Goal: Check status: Check status

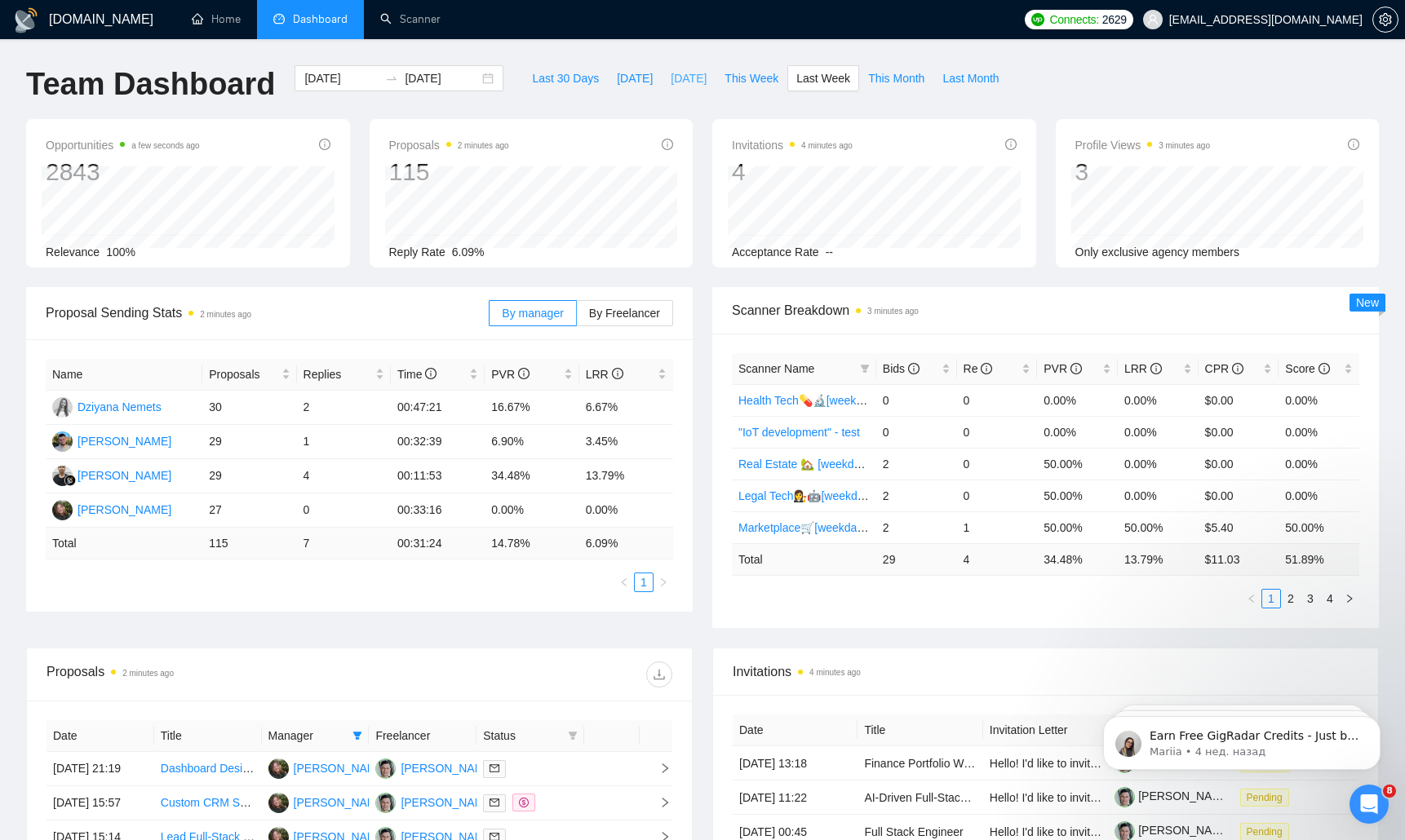
click at [671, 81] on span "[DATE]" at bounding box center [689, 78] width 36 height 18
type input "[DATE]"
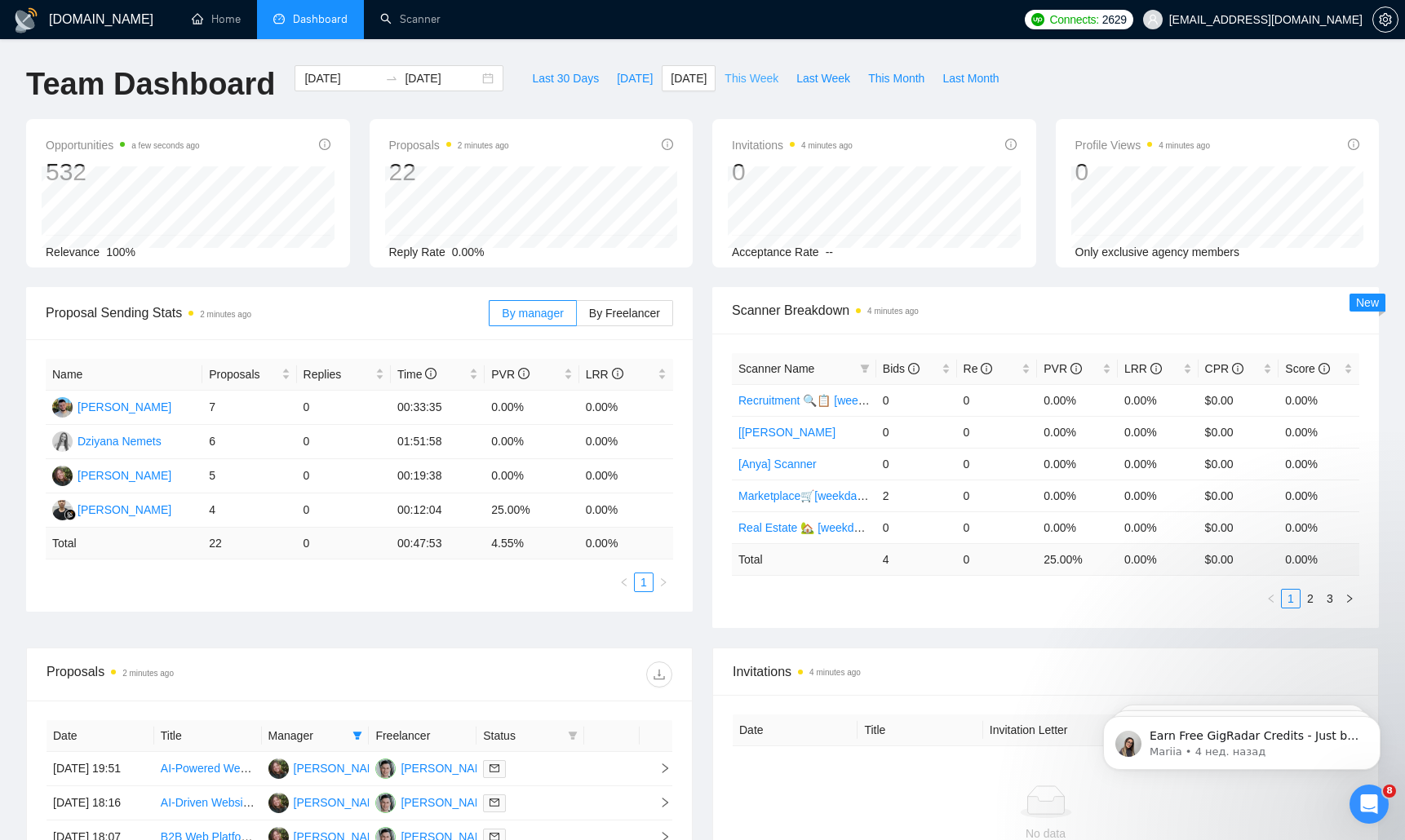
click at [755, 78] on span "This Week" at bounding box center [751, 78] width 54 height 18
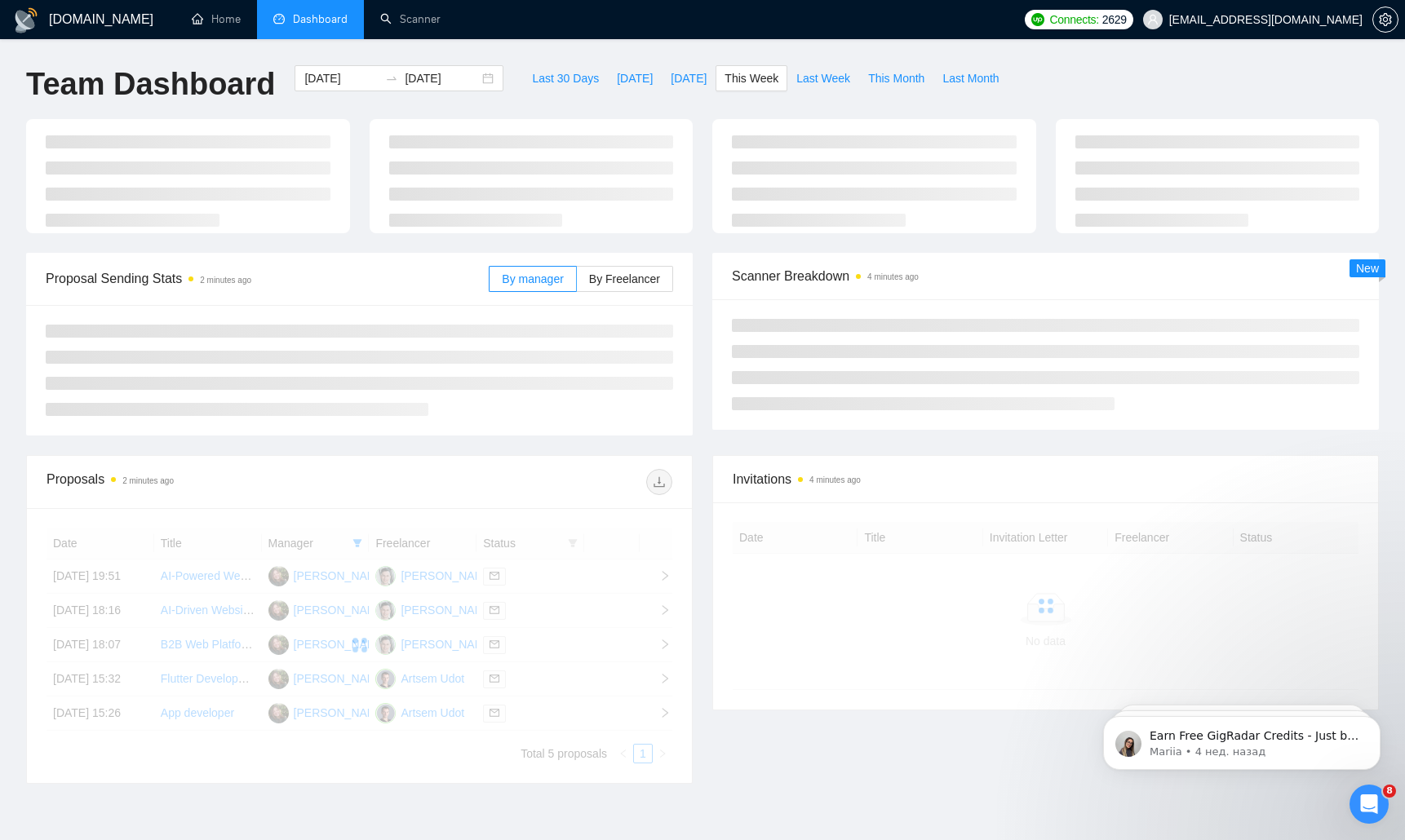
type input "[DATE]"
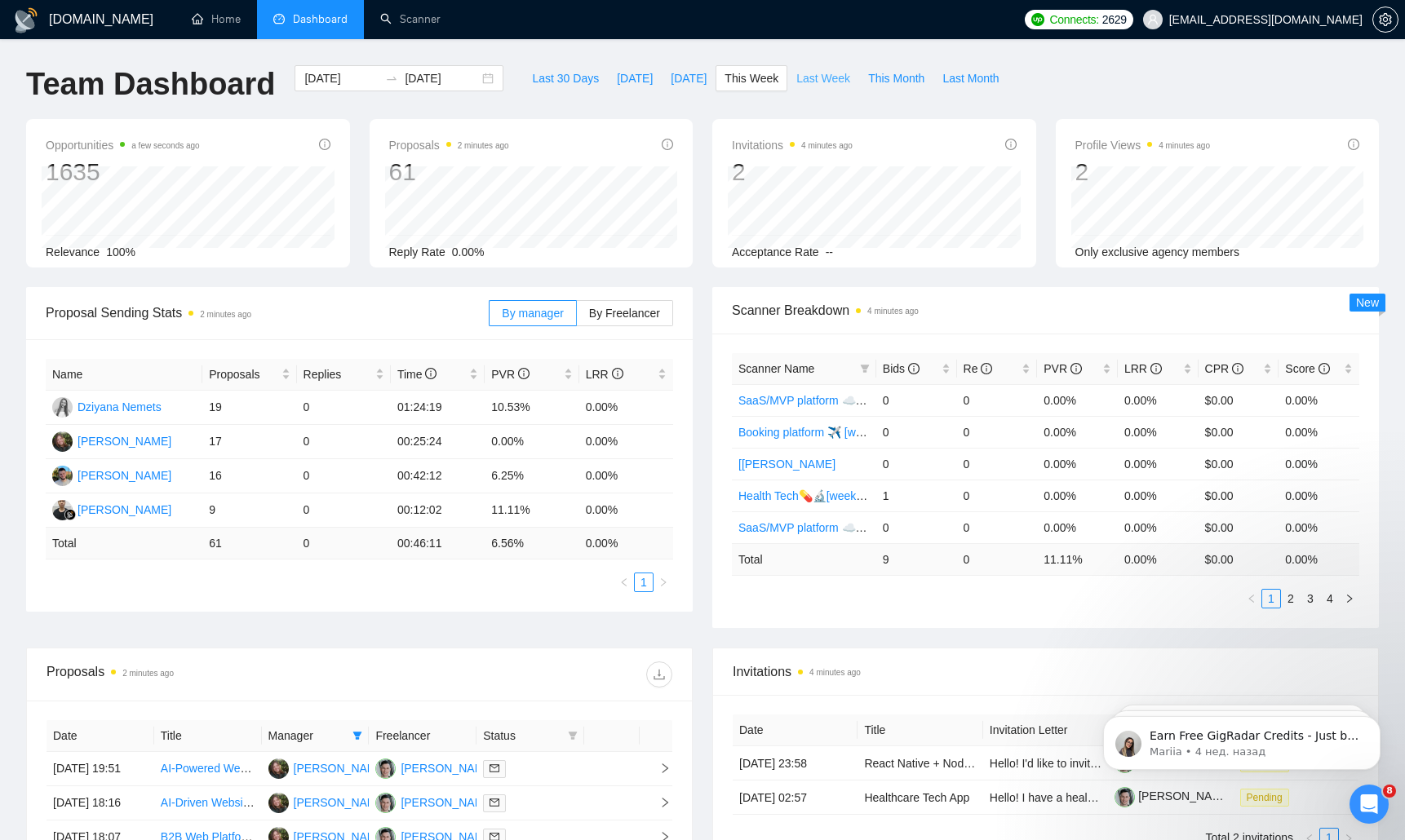
click at [822, 82] on span "Last Week" at bounding box center [823, 78] width 54 height 18
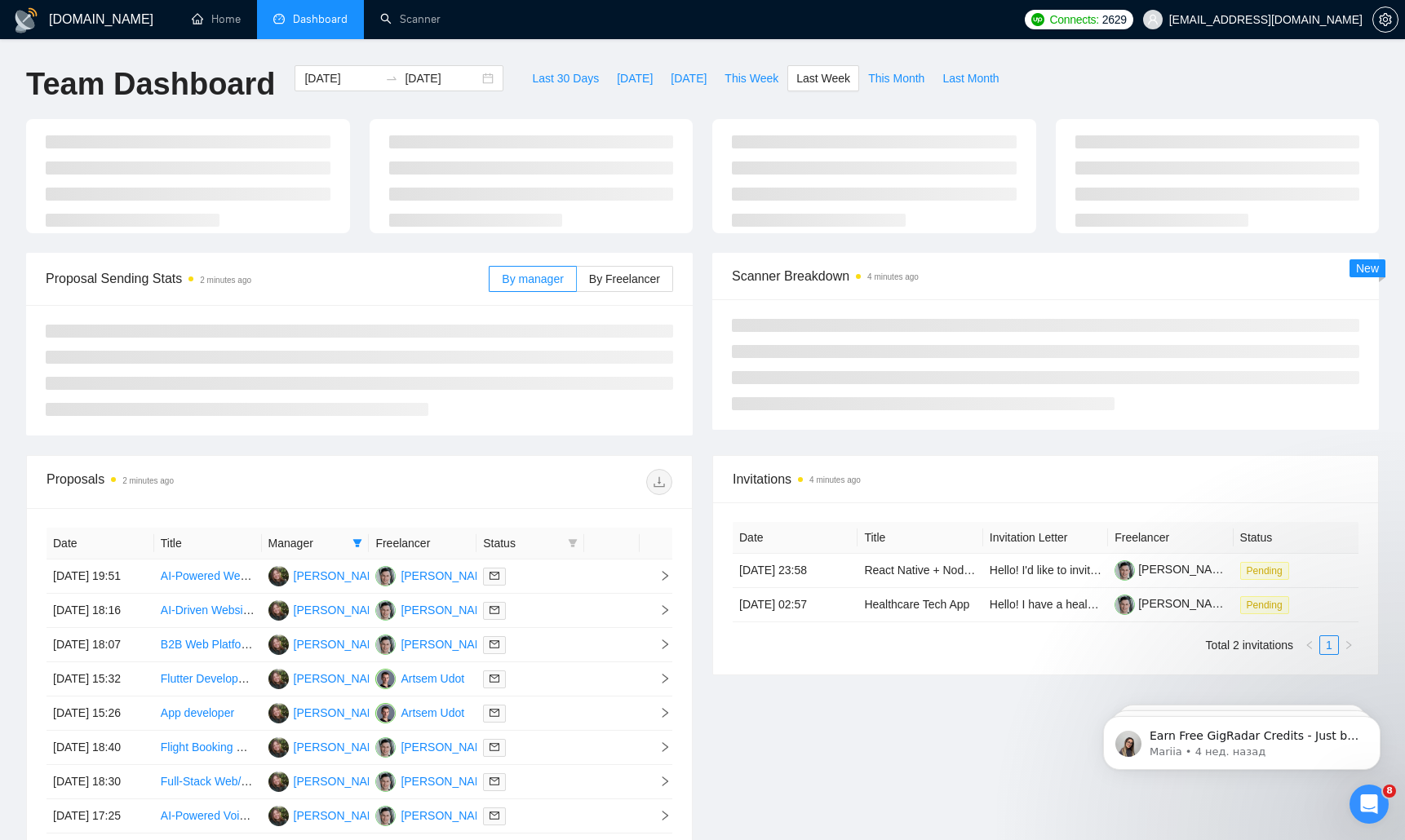
type input "[DATE]"
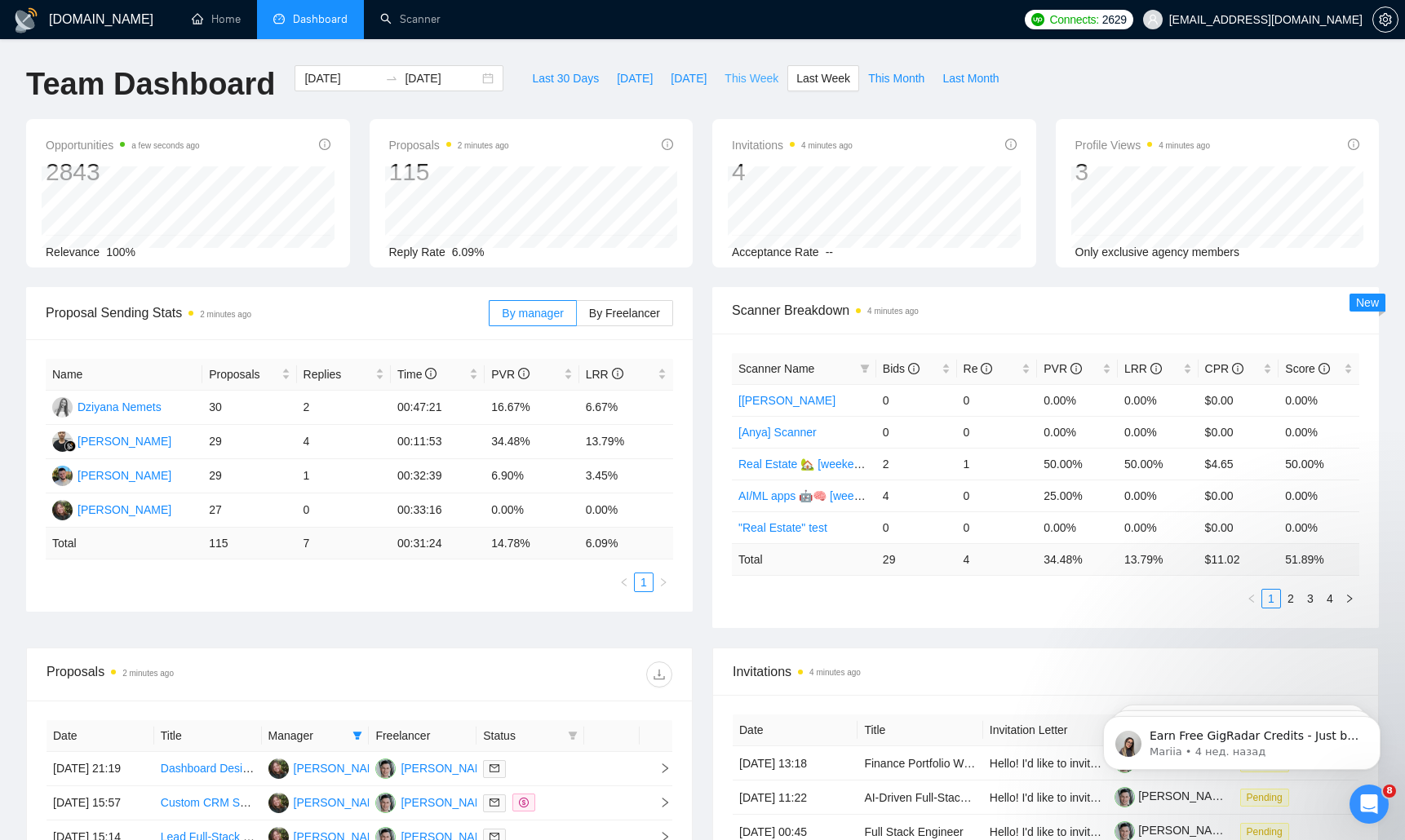
click at [747, 79] on span "This Week" at bounding box center [751, 78] width 54 height 18
type input "[DATE]"
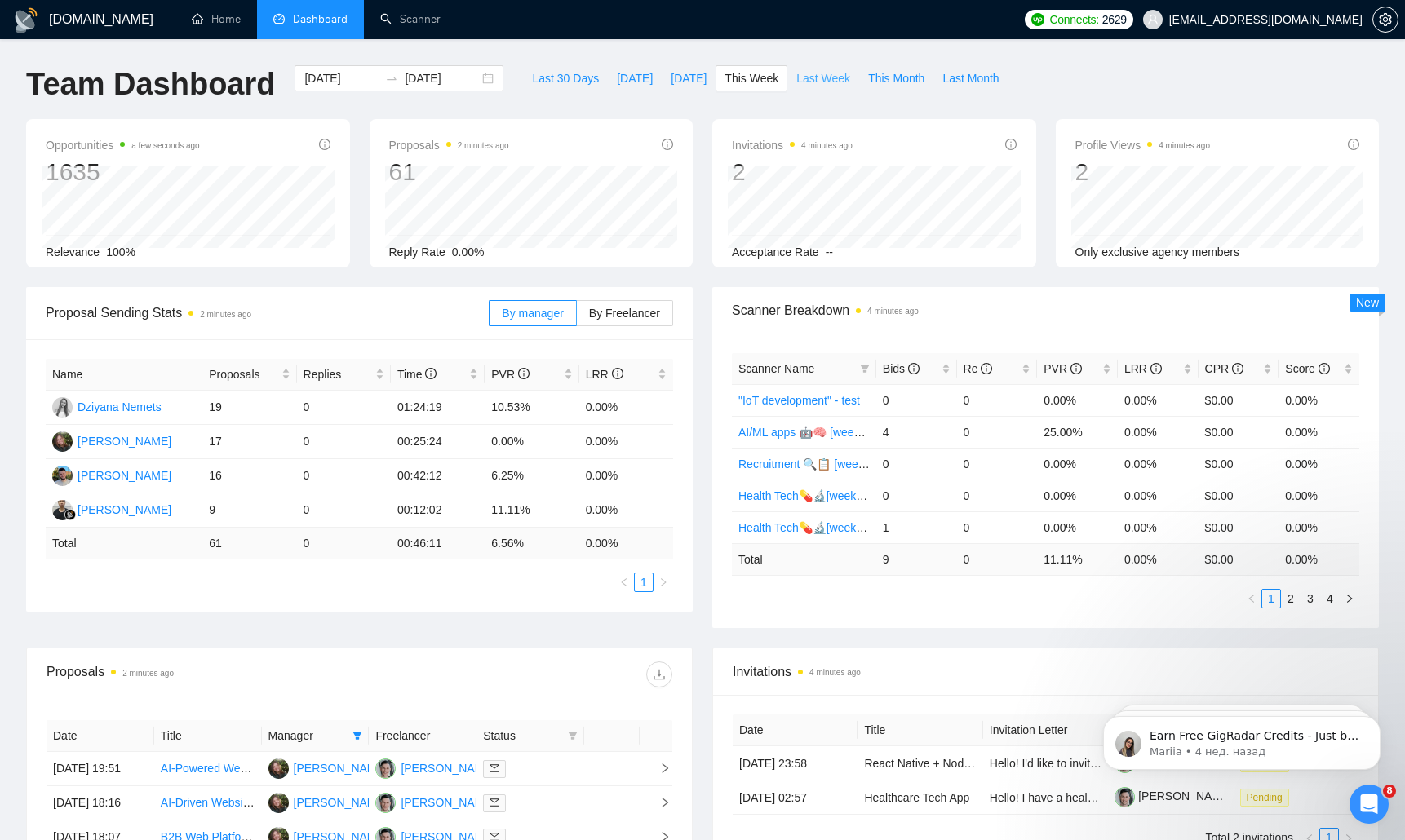
click at [829, 78] on span "Last Week" at bounding box center [823, 78] width 54 height 18
type input "[DATE]"
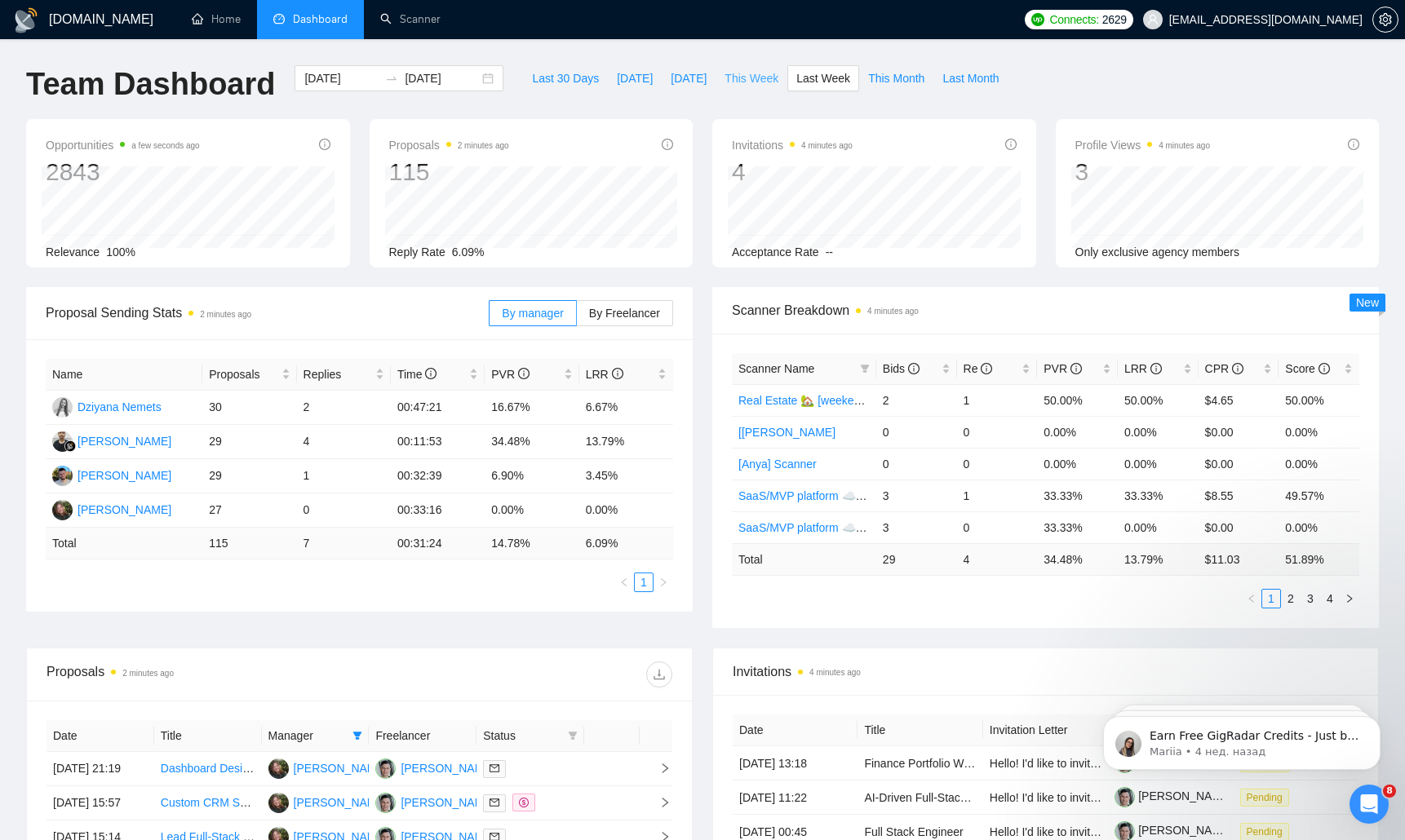
click at [753, 81] on span "This Week" at bounding box center [751, 78] width 54 height 18
type input "[DATE]"
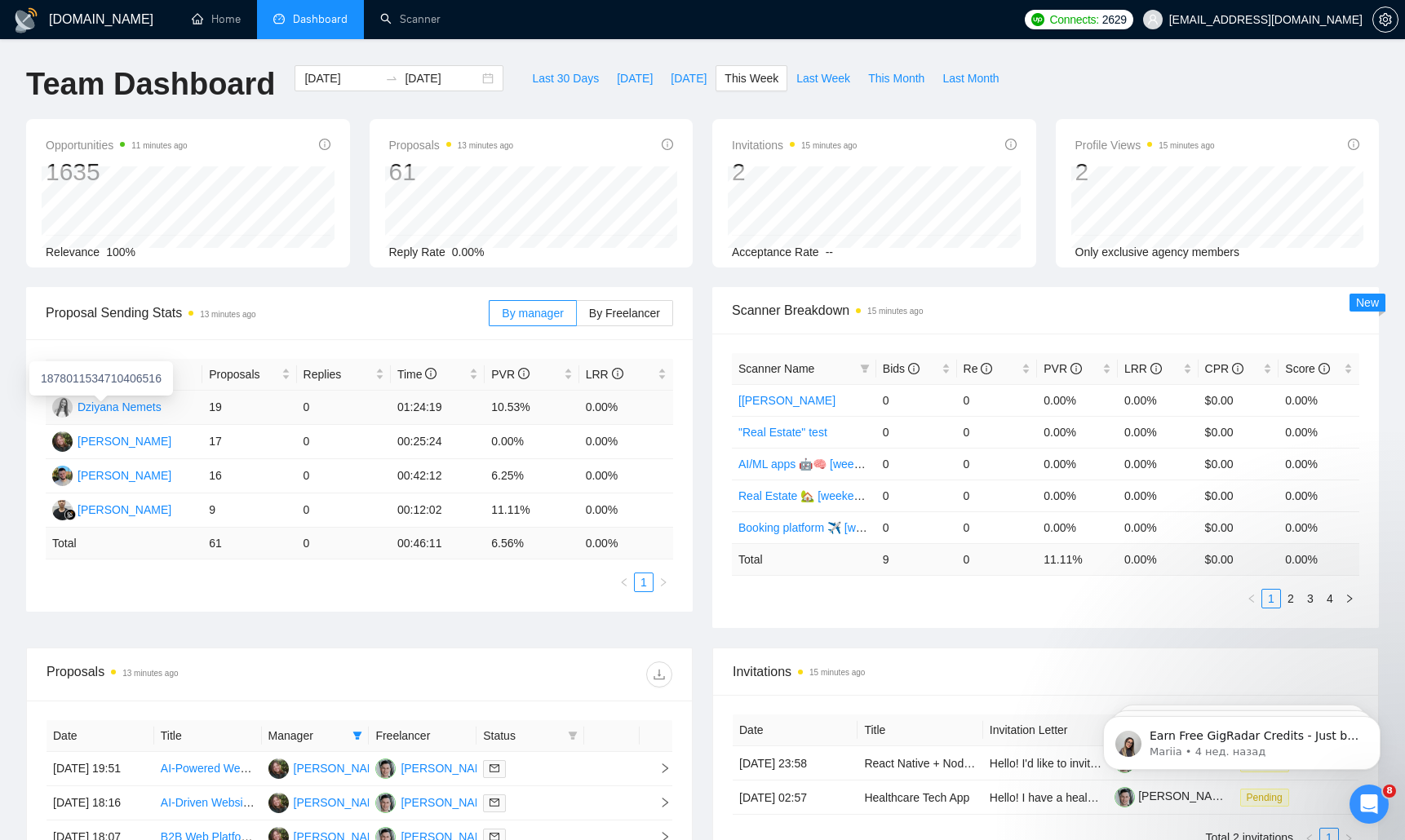
click at [136, 407] on div "Dziyana Nemets" at bounding box center [120, 407] width 84 height 18
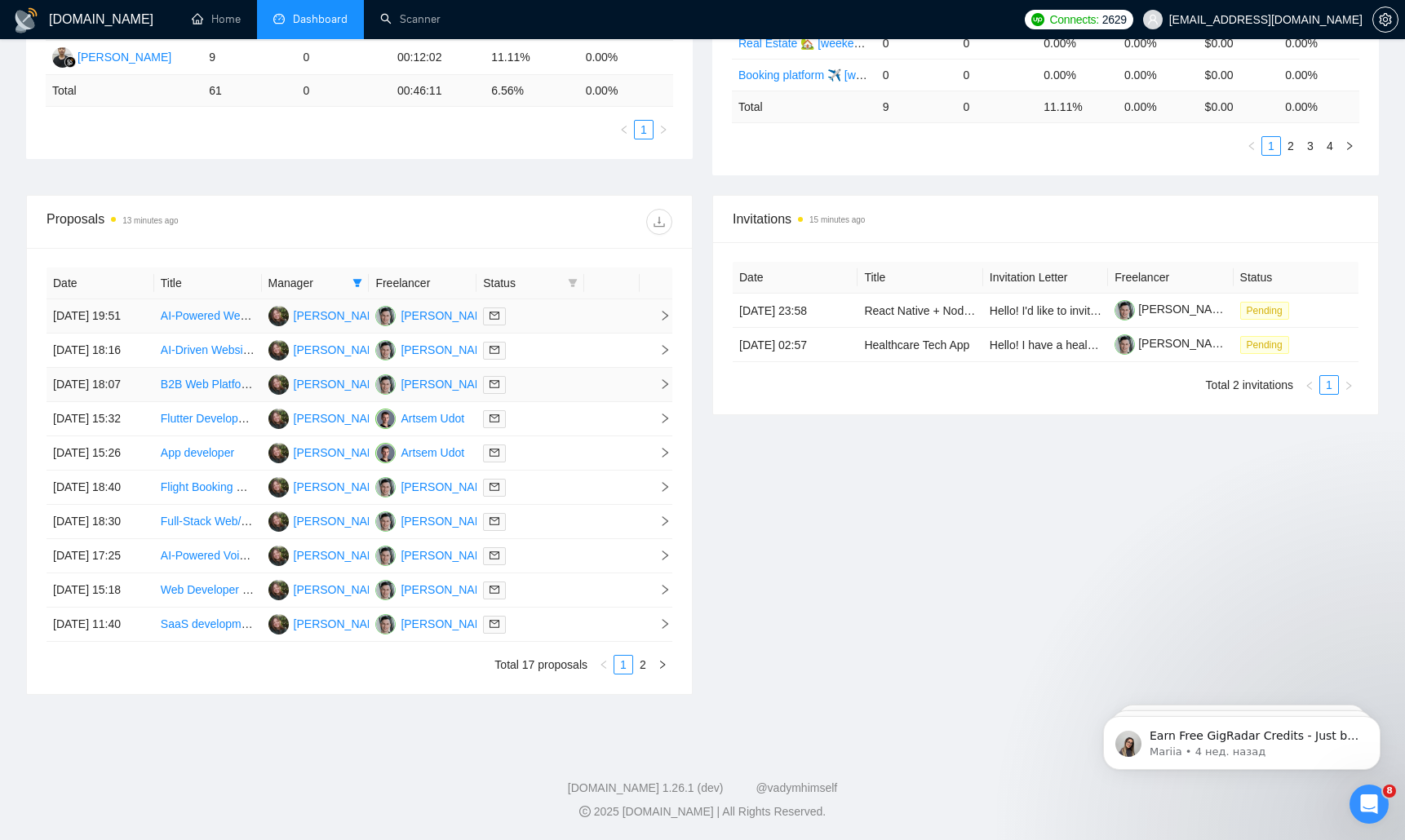
scroll to position [537, 0]
click at [637, 674] on link "2" at bounding box center [643, 665] width 18 height 18
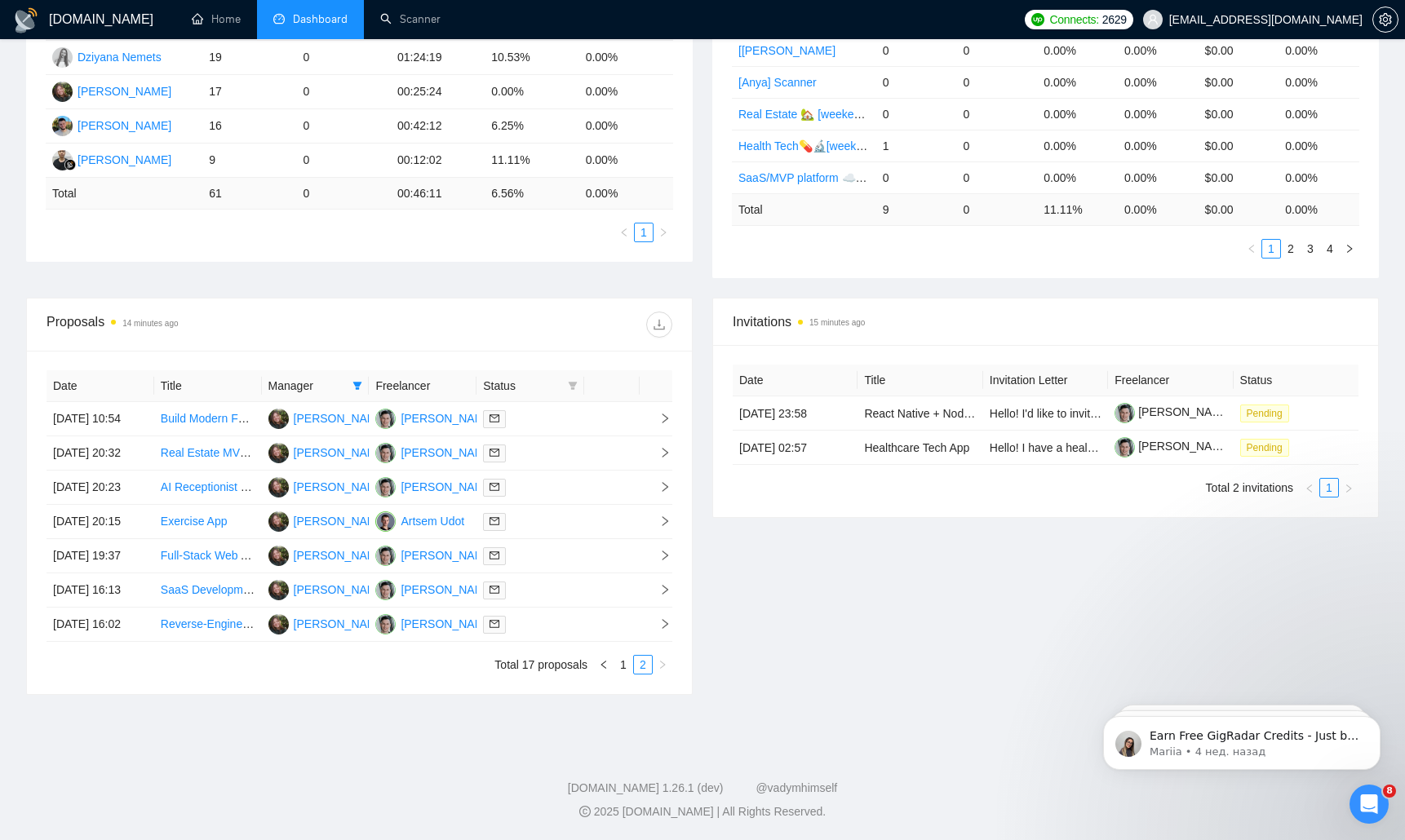
scroll to position [459, 0]
click at [621, 665] on link "1" at bounding box center [623, 665] width 18 height 18
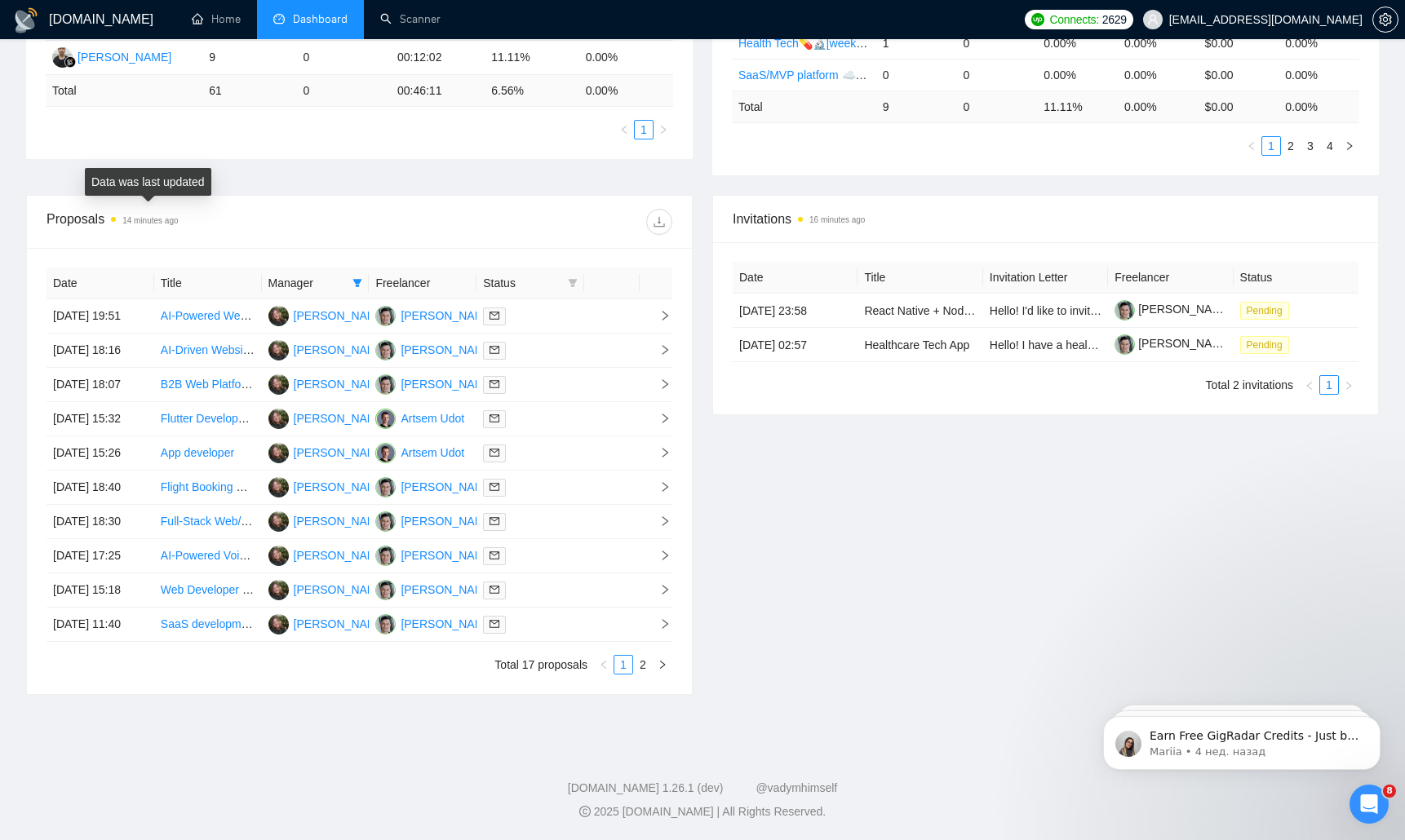
click at [137, 216] on time "14 minutes ago" at bounding box center [150, 220] width 56 height 9
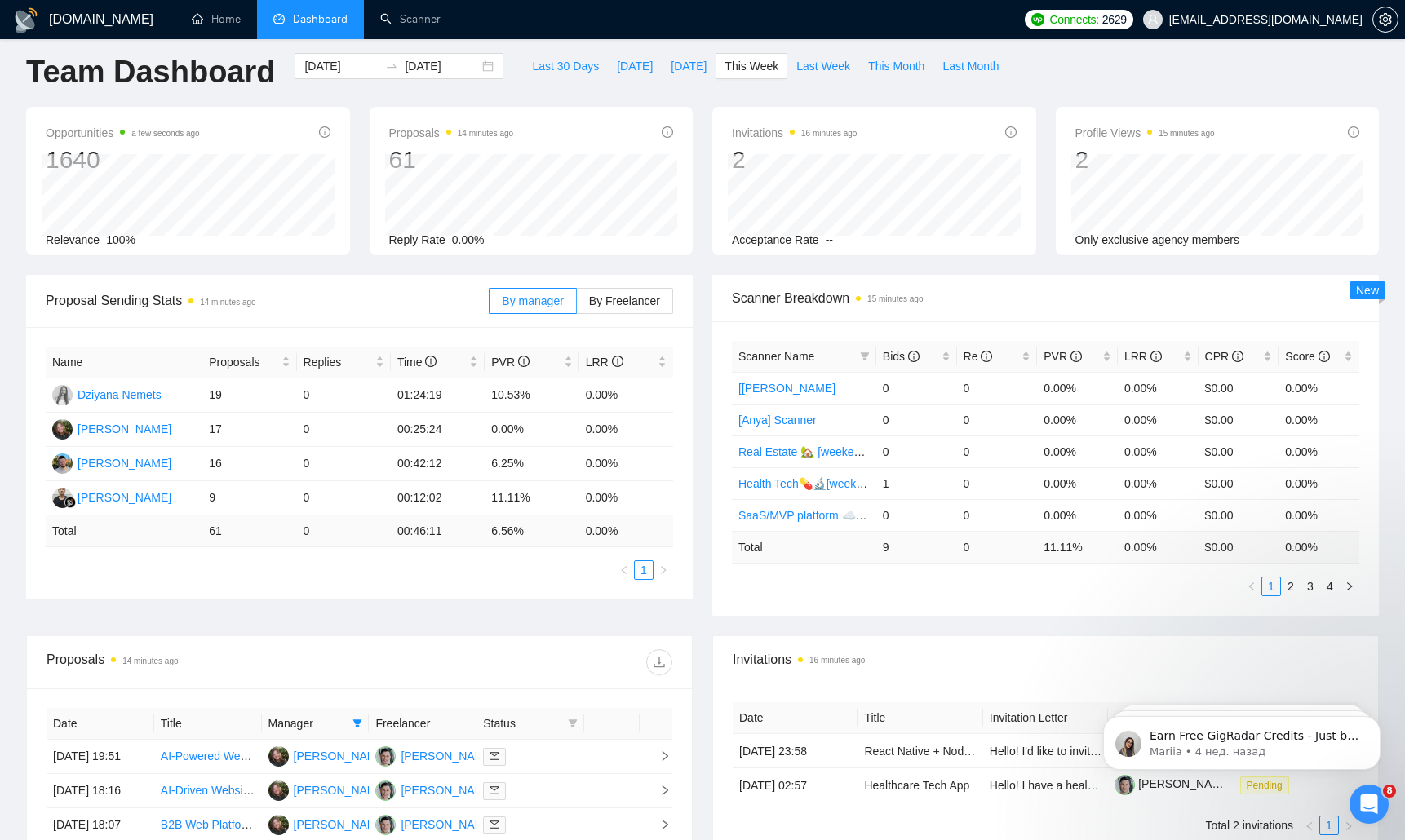
scroll to position [0, 0]
